Goal: Task Accomplishment & Management: Complete application form

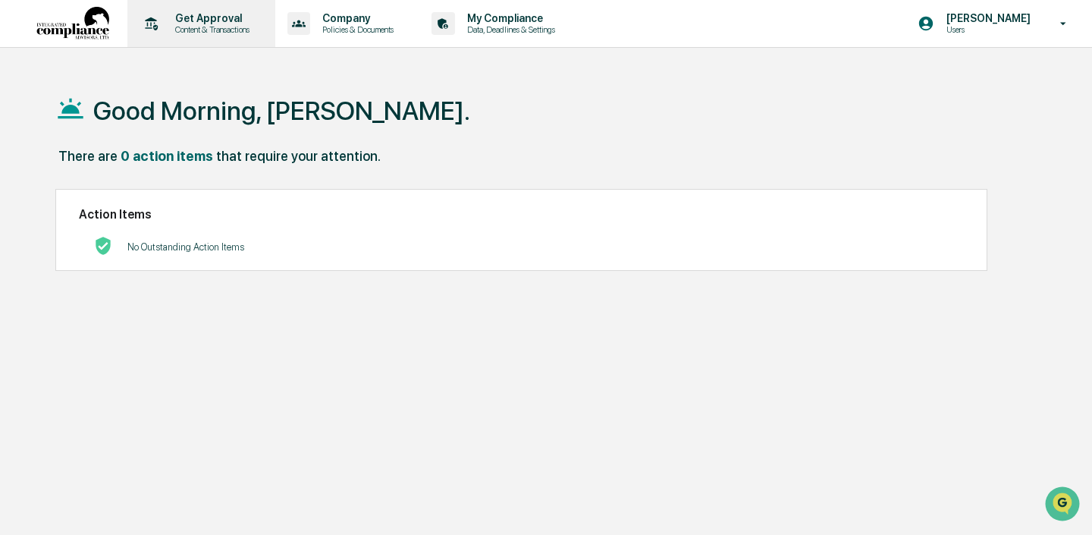
click at [200, 24] on p "Content & Transactions" at bounding box center [210, 29] width 94 height 11
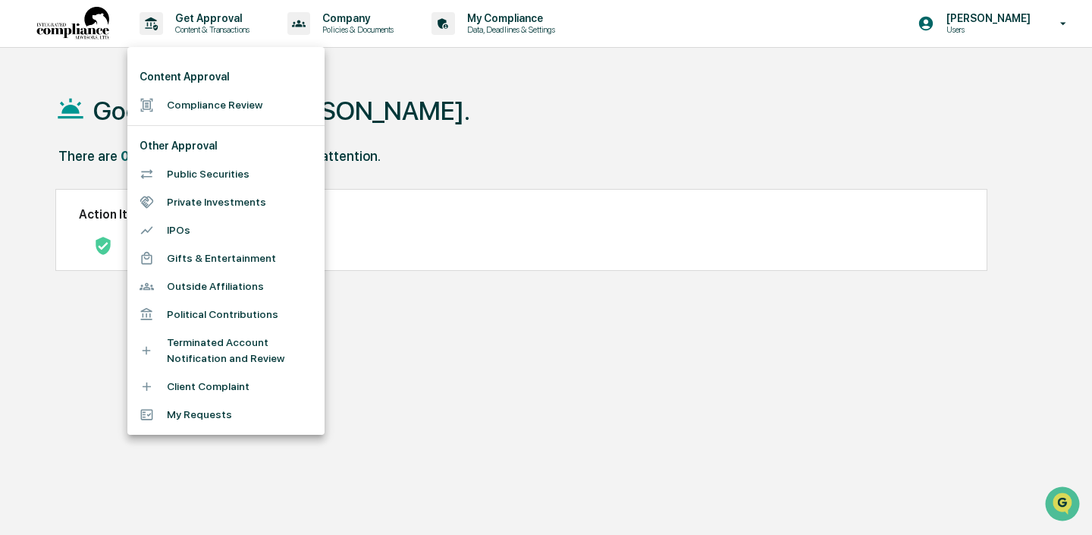
click at [206, 105] on li "Compliance Review" at bounding box center [225, 105] width 197 height 28
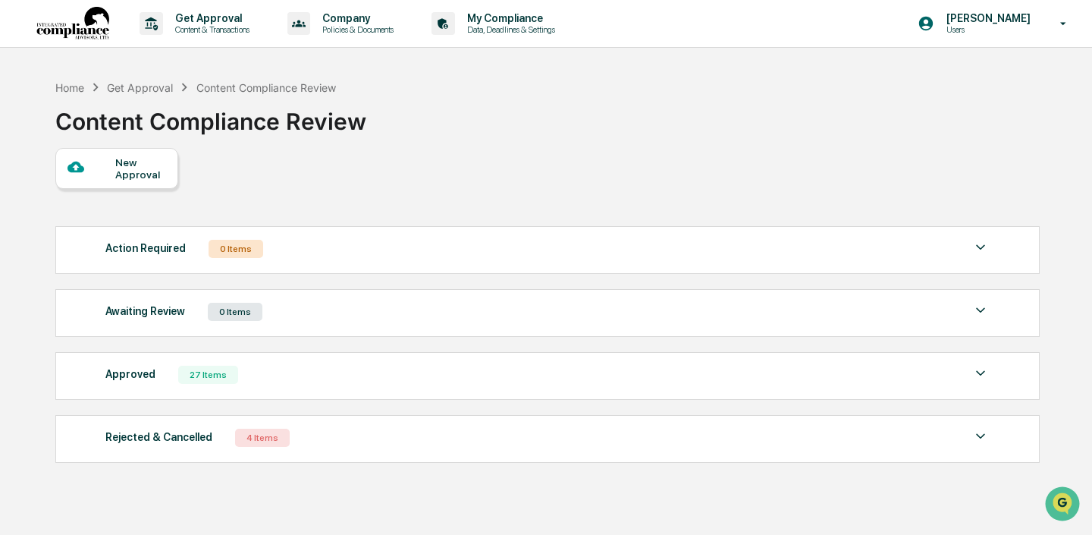
click at [139, 175] on div "New Approval" at bounding box center [140, 168] width 51 height 24
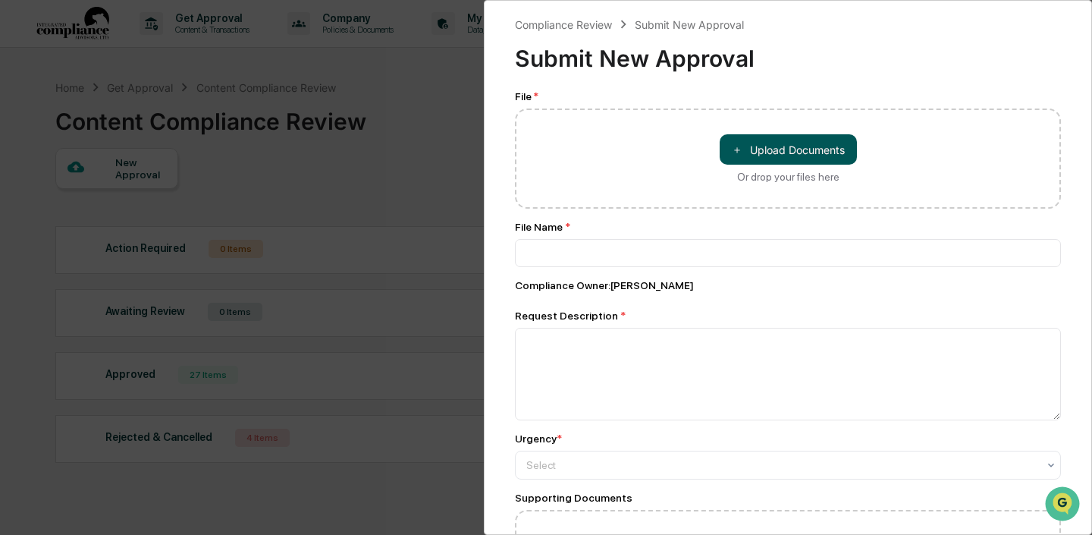
click at [841, 139] on button "＋ Upload Documents" at bounding box center [788, 149] width 137 height 30
type input "**********"
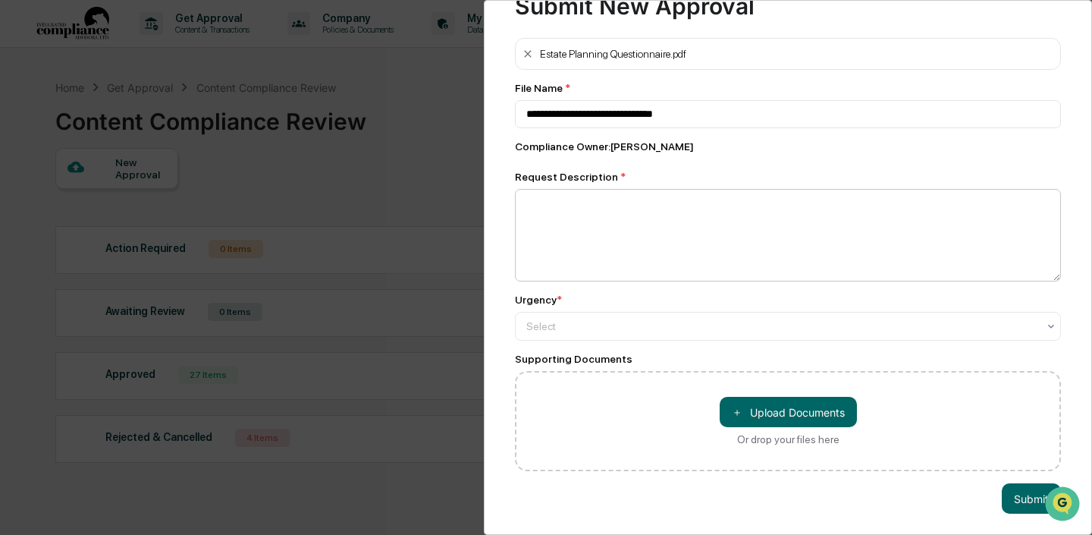
scroll to position [54, 0]
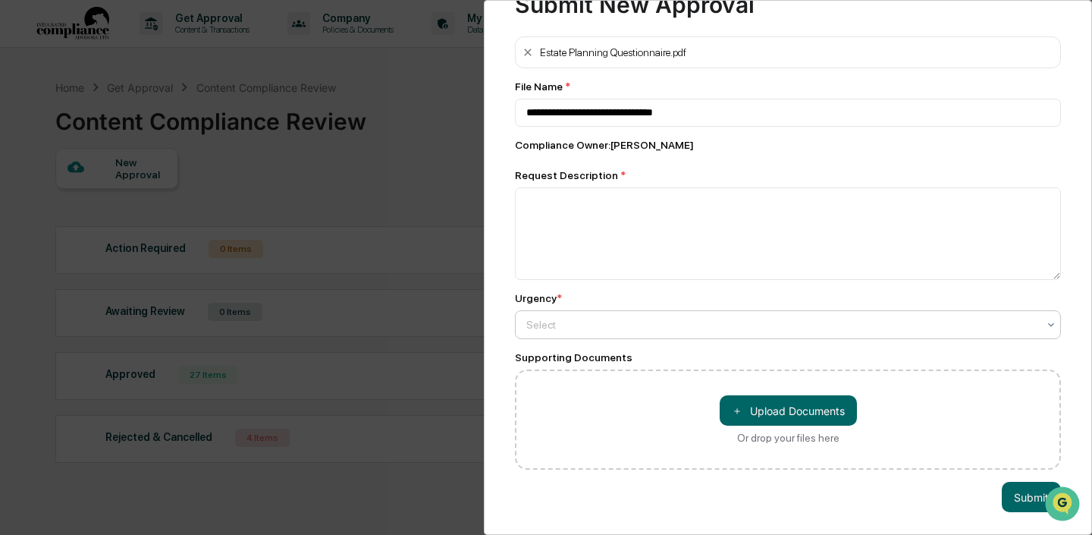
click at [700, 322] on div at bounding box center [781, 324] width 511 height 15
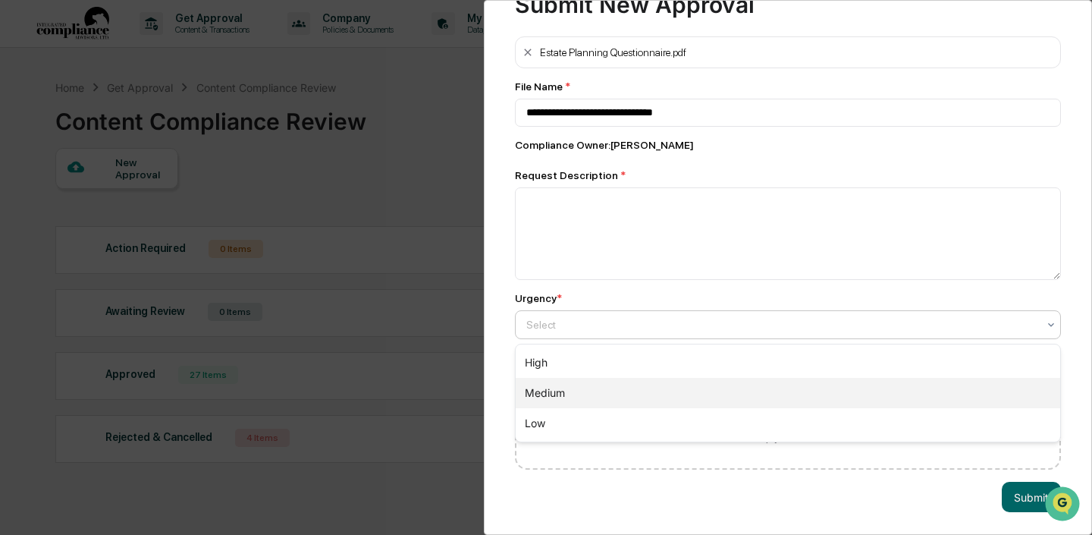
click at [641, 385] on div "Medium" at bounding box center [788, 393] width 545 height 30
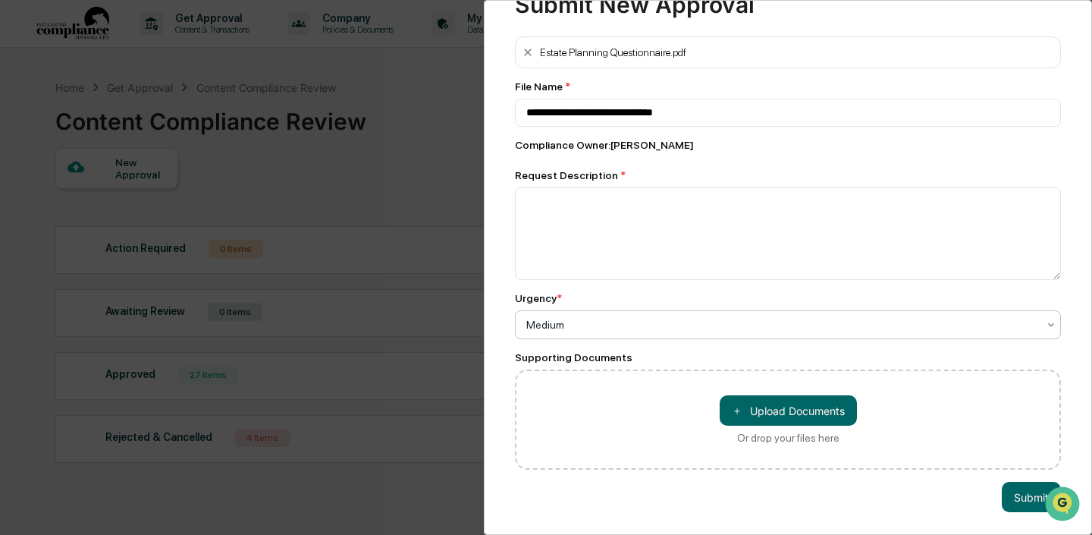
scroll to position [57, 0]
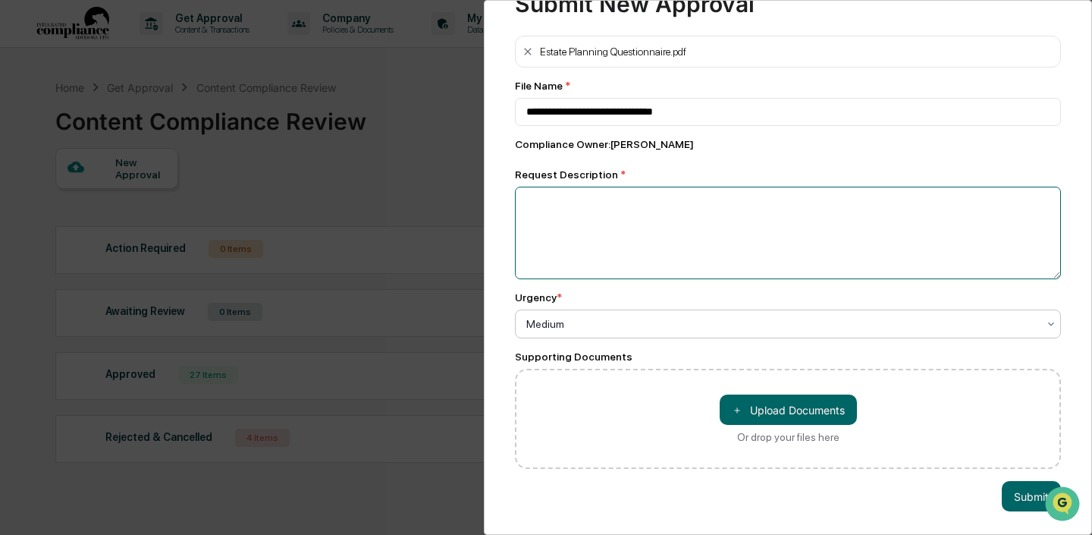
click at [768, 227] on textarea at bounding box center [788, 233] width 546 height 93
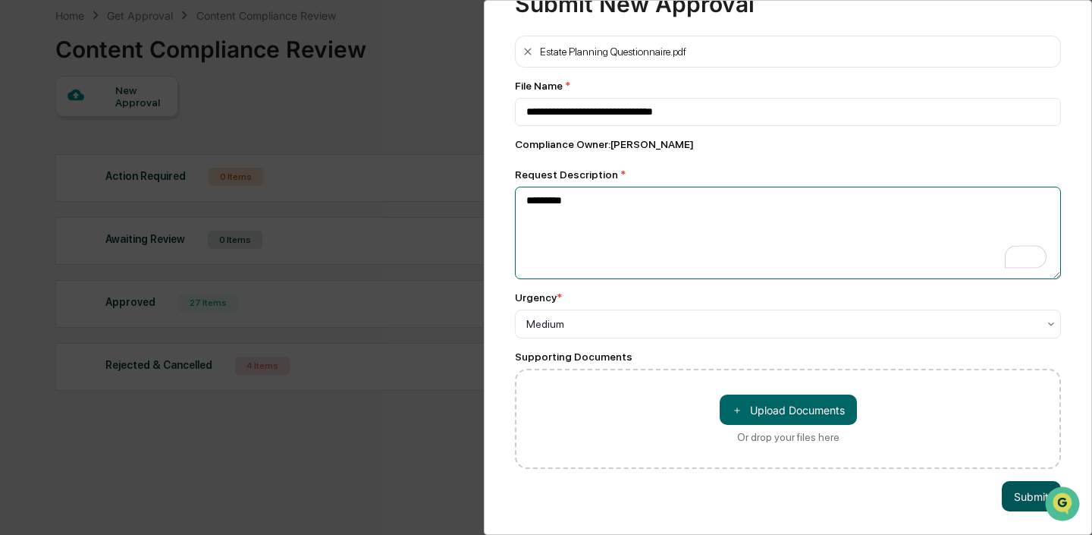
type textarea "*********"
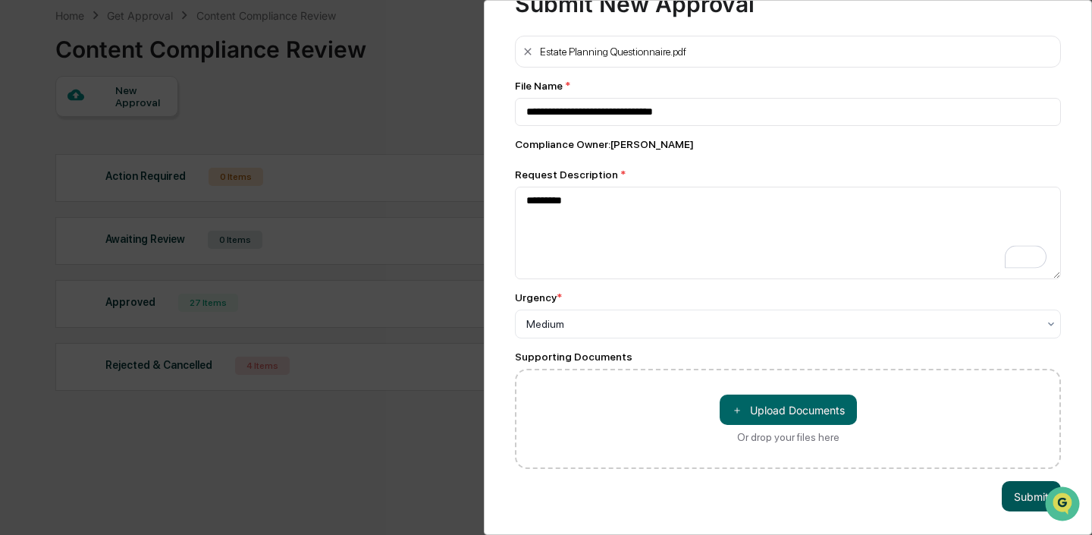
click at [1010, 496] on button "Submit" at bounding box center [1031, 496] width 59 height 30
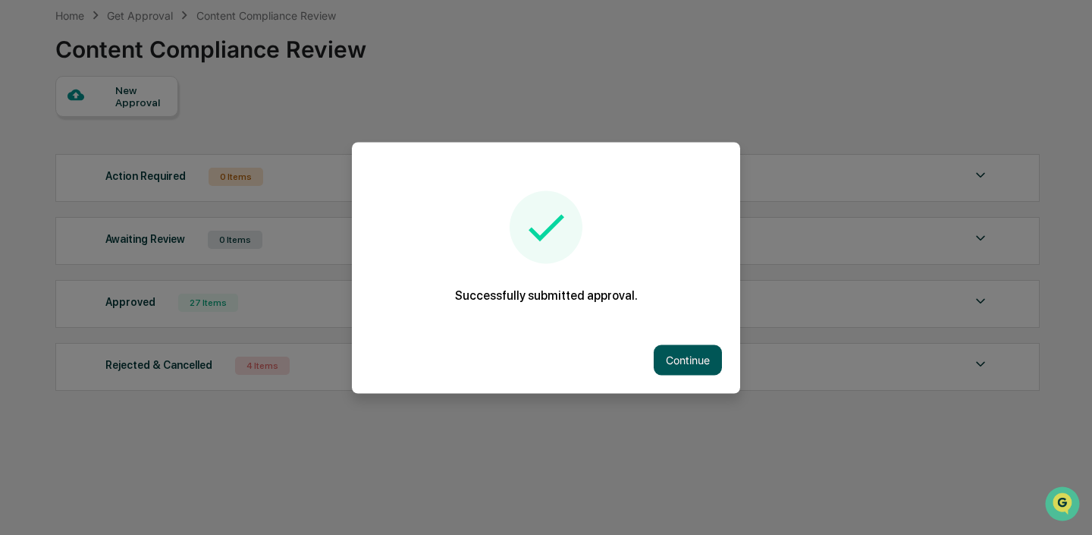
click at [688, 359] on button "Continue" at bounding box center [688, 359] width 68 height 30
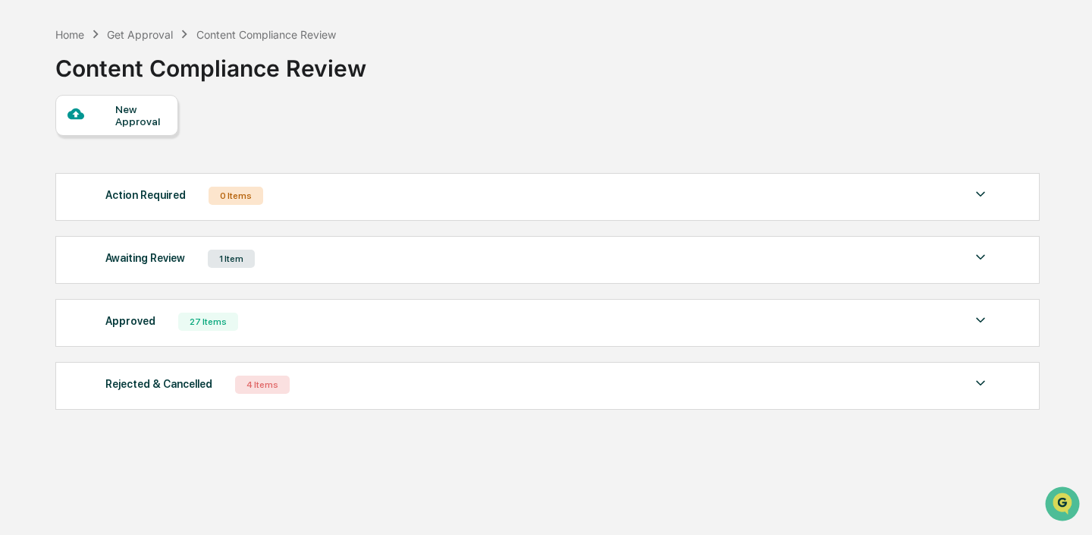
scroll to position [0, 0]
